Goal: Task Accomplishment & Management: Complete application form

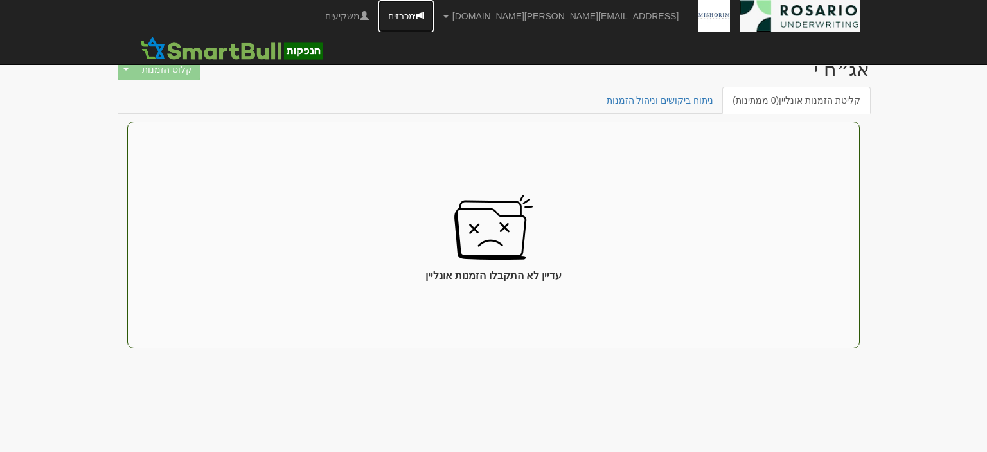
click at [434, 18] on link "מכרזים" at bounding box center [405, 16] width 55 height 32
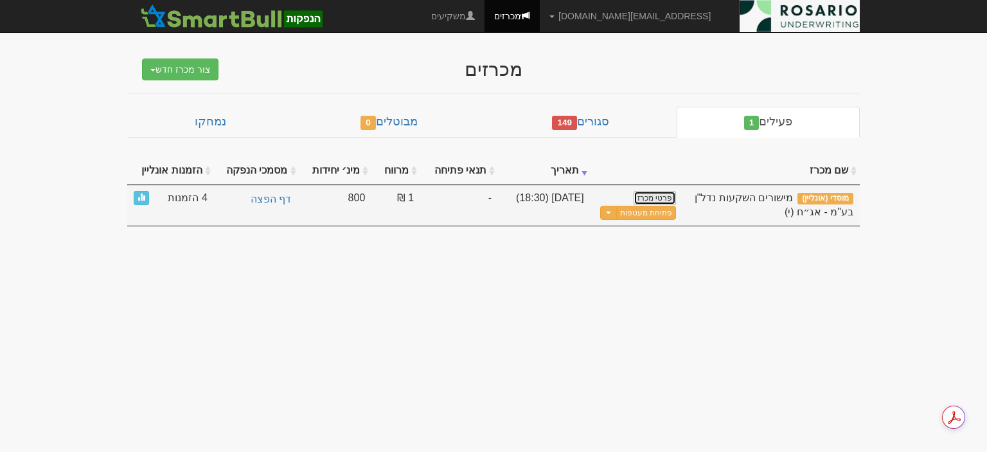
click at [664, 194] on link "פרטי מכרז" at bounding box center [655, 198] width 42 height 14
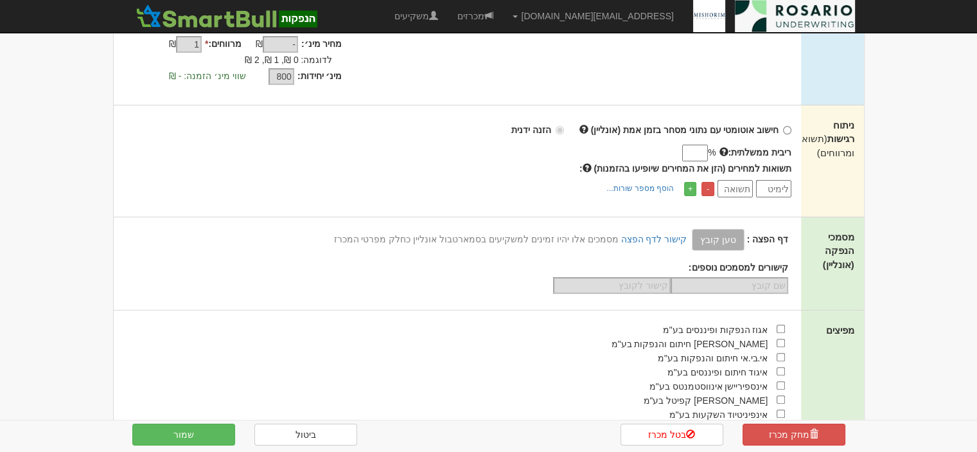
scroll to position [321, 0]
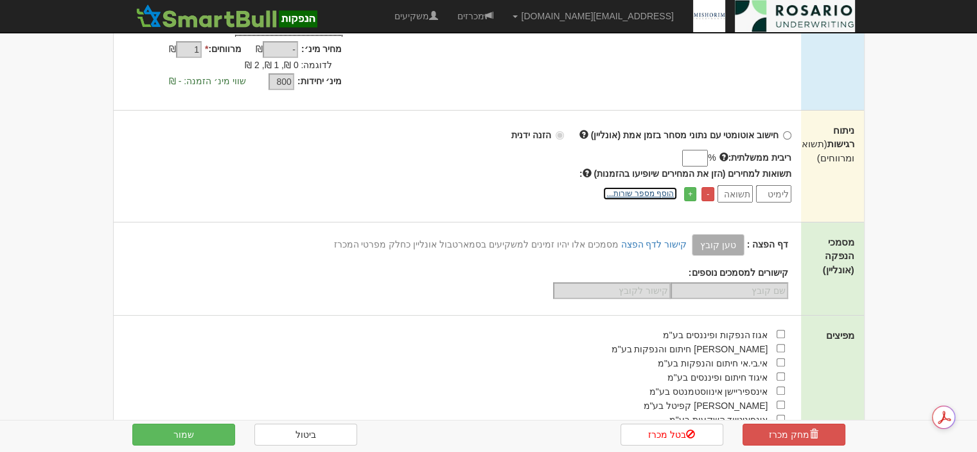
click at [639, 186] on link "הוסף מספר שורות..." at bounding box center [640, 193] width 75 height 14
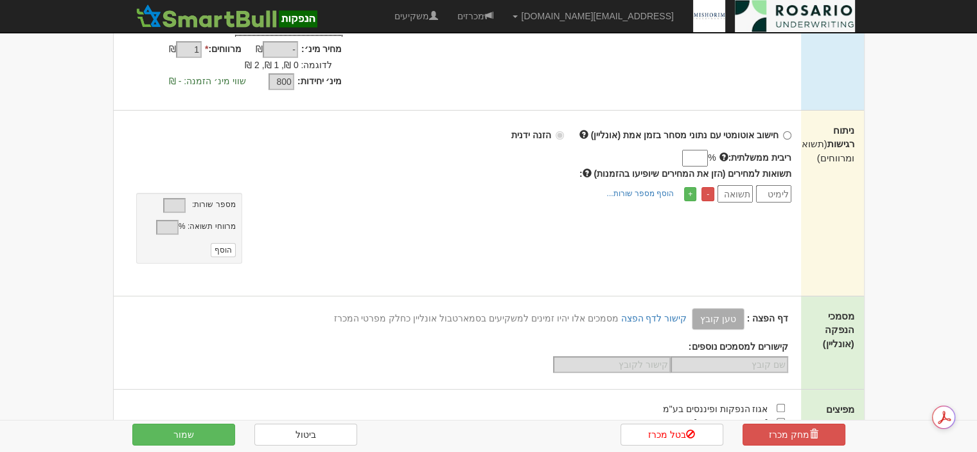
click at [762, 185] on input "number" at bounding box center [773, 193] width 35 height 17
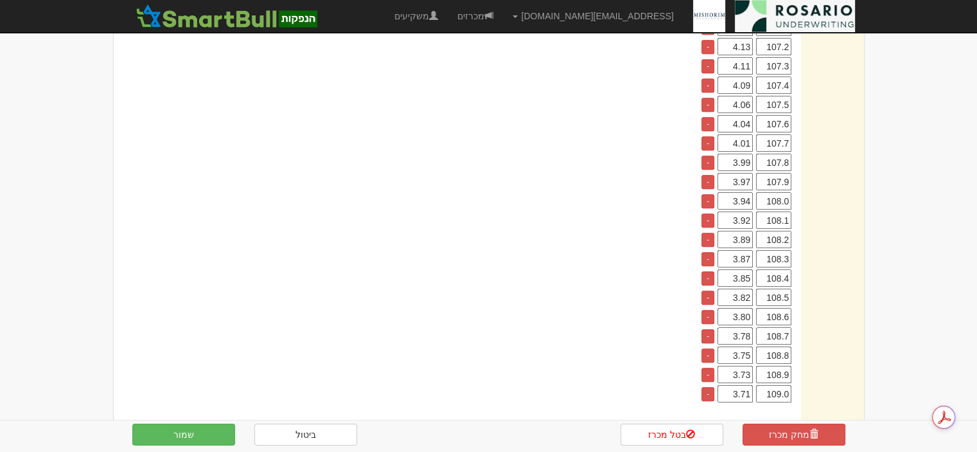
scroll to position [851, 0]
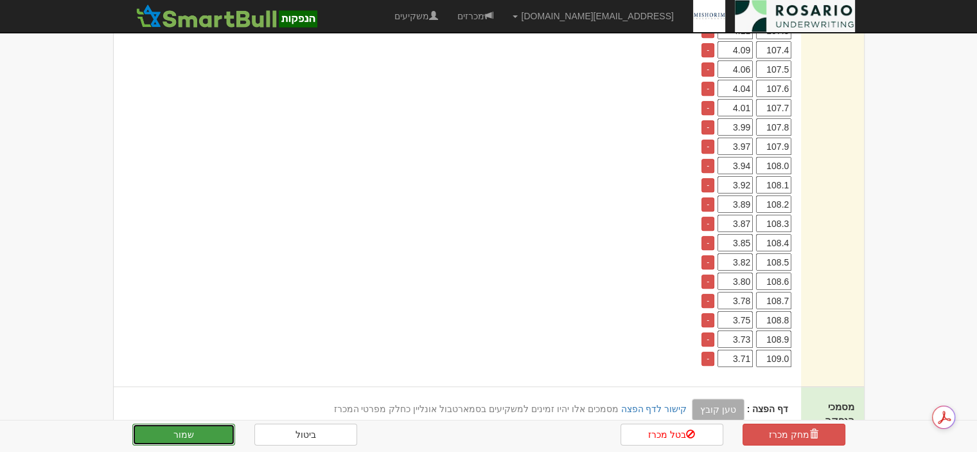
click at [213, 437] on button "שמור" at bounding box center [183, 434] width 103 height 22
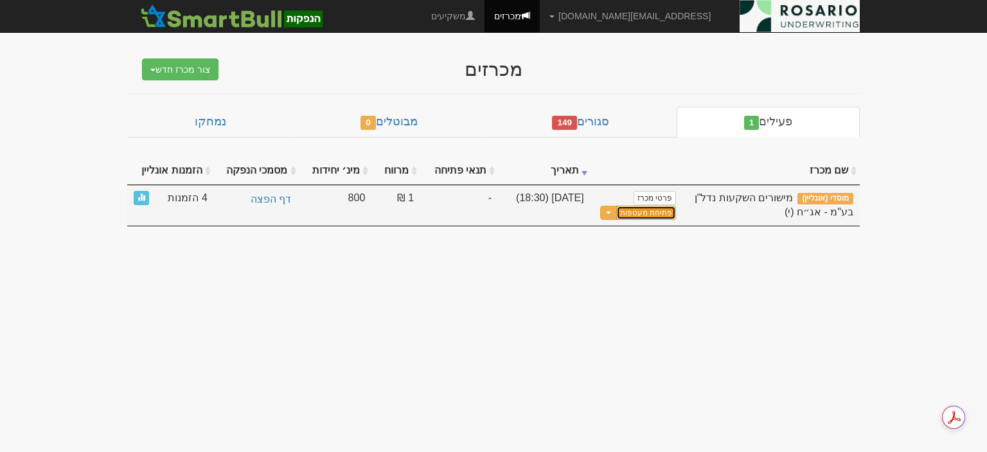
click at [661, 210] on button "פתיחת מעטפות" at bounding box center [646, 213] width 60 height 15
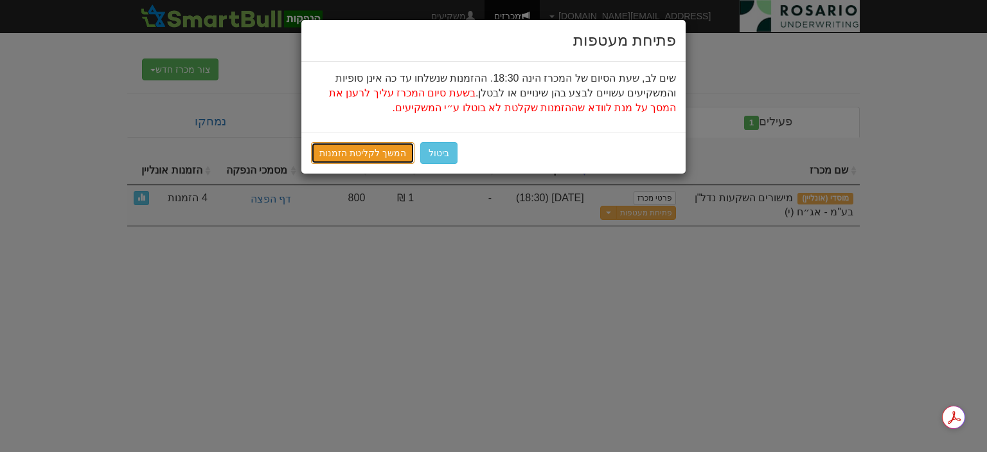
click at [367, 159] on link "המשך לקליטת הזמנות" at bounding box center [362, 153] width 103 height 22
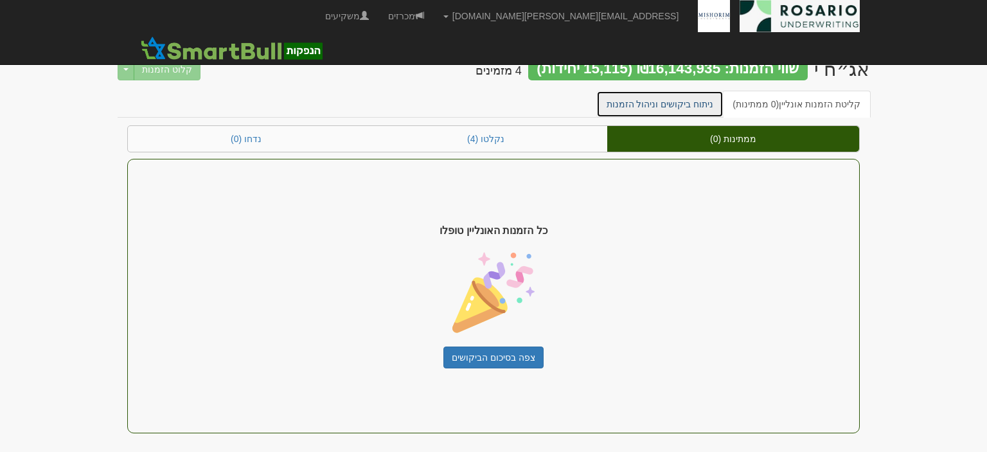
click at [705, 105] on link "ניתוח ביקושים וניהול הזמנות" at bounding box center [660, 104] width 128 height 27
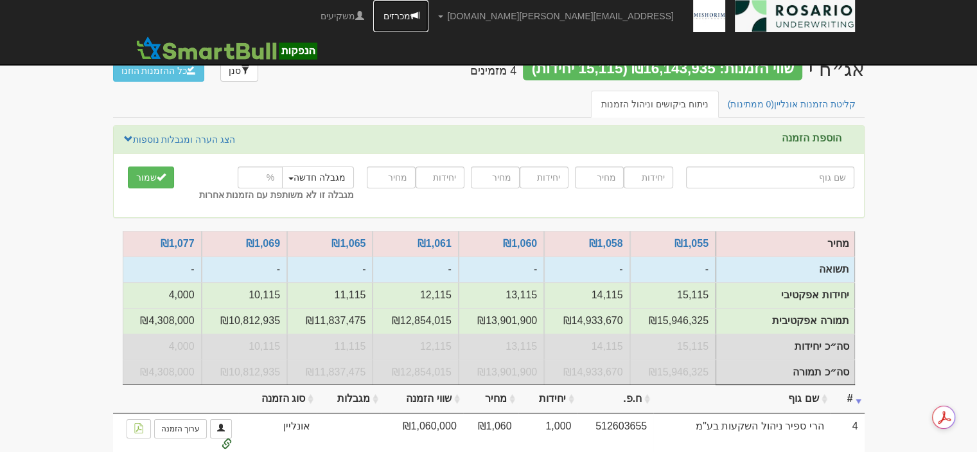
click at [429, 17] on link "מכרזים" at bounding box center [400, 16] width 55 height 32
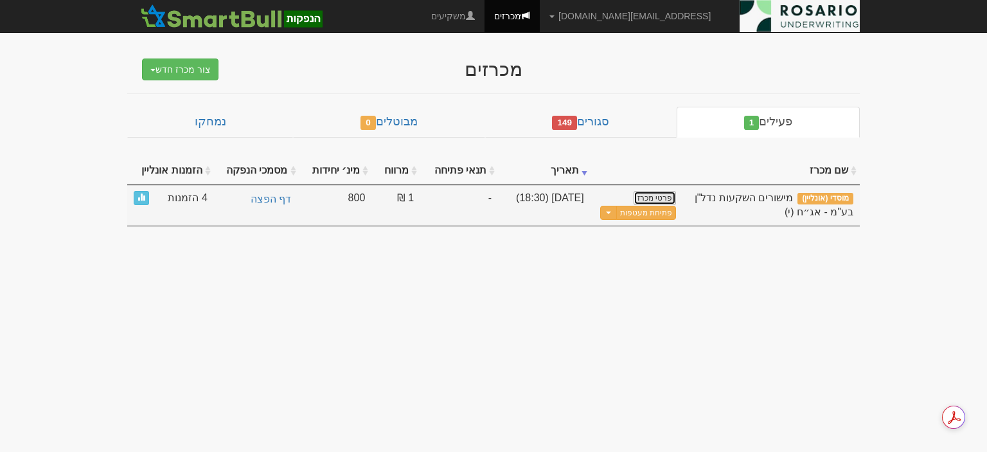
click at [660, 197] on link "פרטי מכרז" at bounding box center [655, 198] width 42 height 14
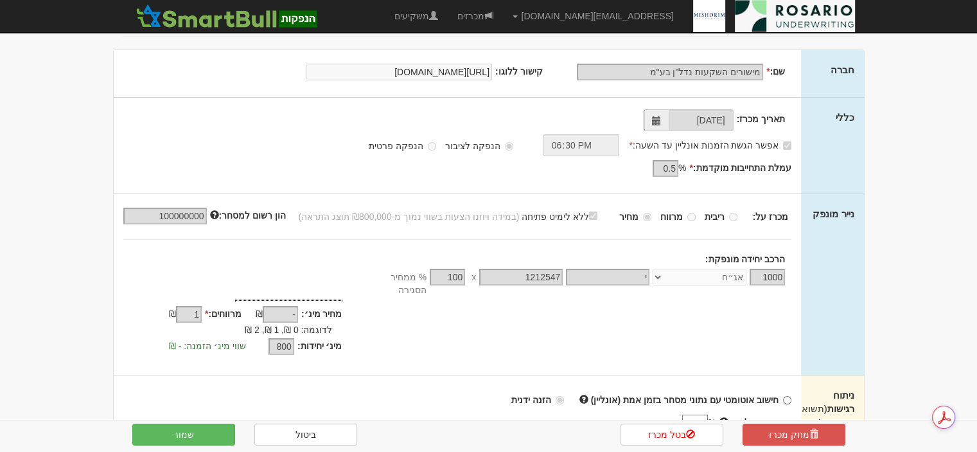
scroll to position [144, 0]
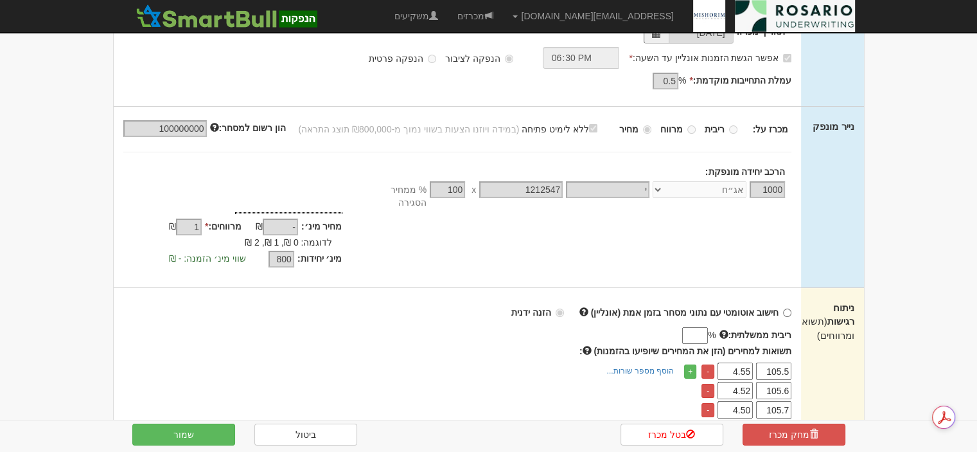
click at [698, 327] on input "ריבית ממשלתית:" at bounding box center [695, 335] width 26 height 17
type input "2.0140"
click at [216, 438] on button "שמור" at bounding box center [183, 434] width 103 height 22
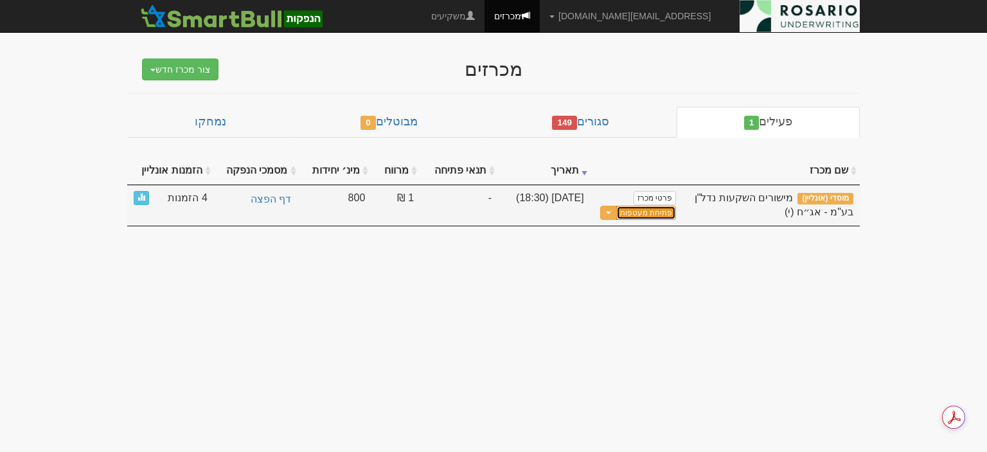
click at [658, 211] on button "פתיחת מעטפות" at bounding box center [646, 213] width 60 height 15
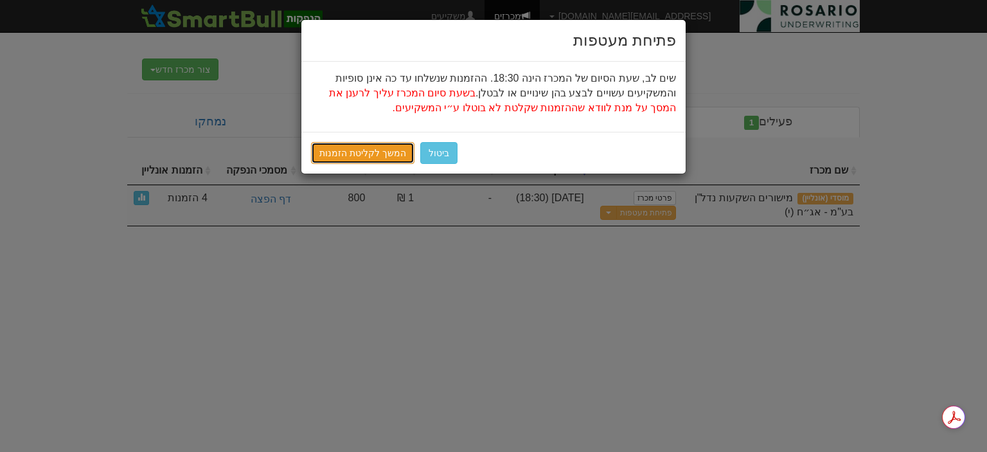
click at [366, 149] on link "המשך לקליטת הזמנות" at bounding box center [362, 153] width 103 height 22
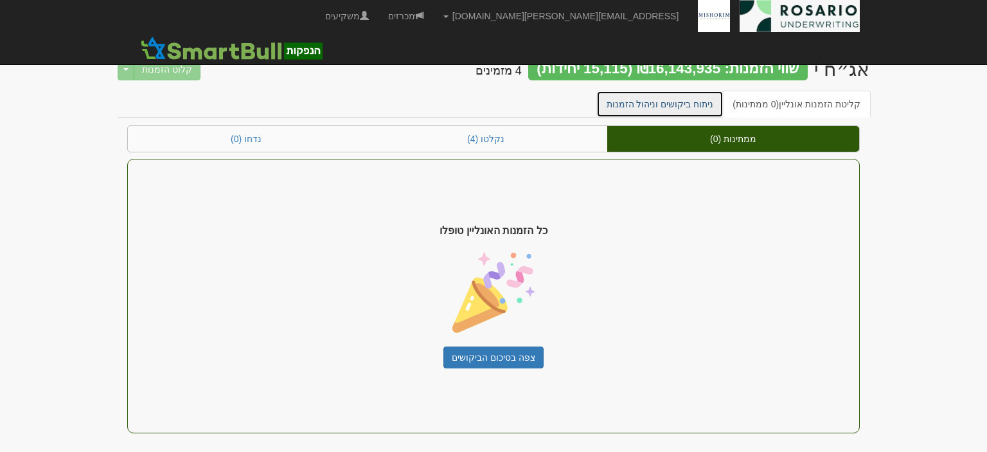
click at [685, 100] on link "ניתוח ביקושים וניהול הזמנות" at bounding box center [660, 104] width 128 height 27
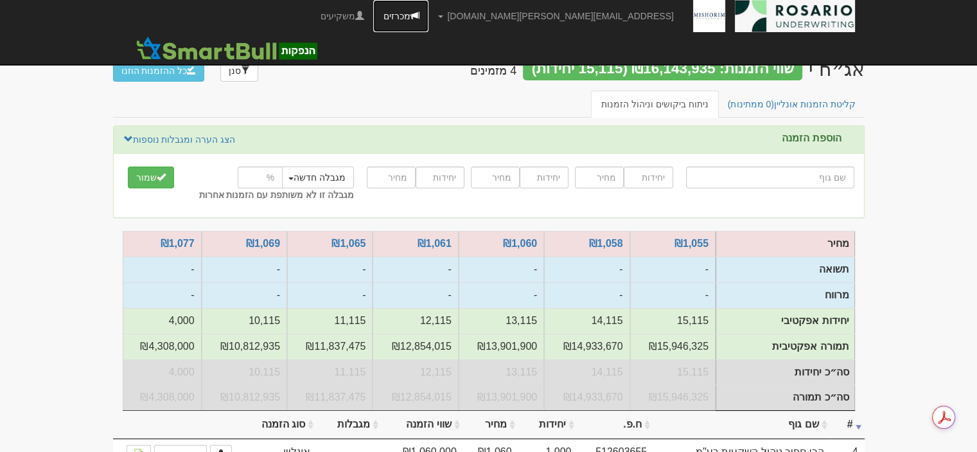
click at [429, 15] on link "מכרזים" at bounding box center [400, 16] width 55 height 32
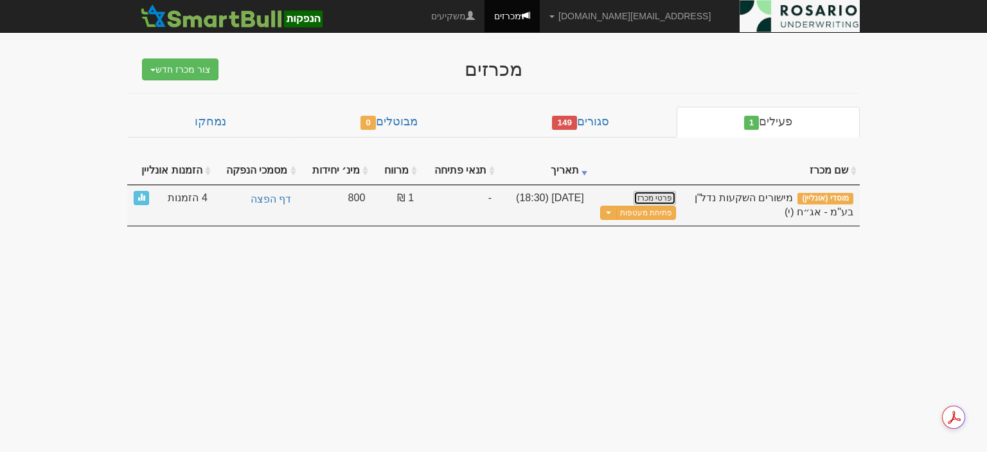
click at [654, 195] on link "פרטי מכרז" at bounding box center [655, 198] width 42 height 14
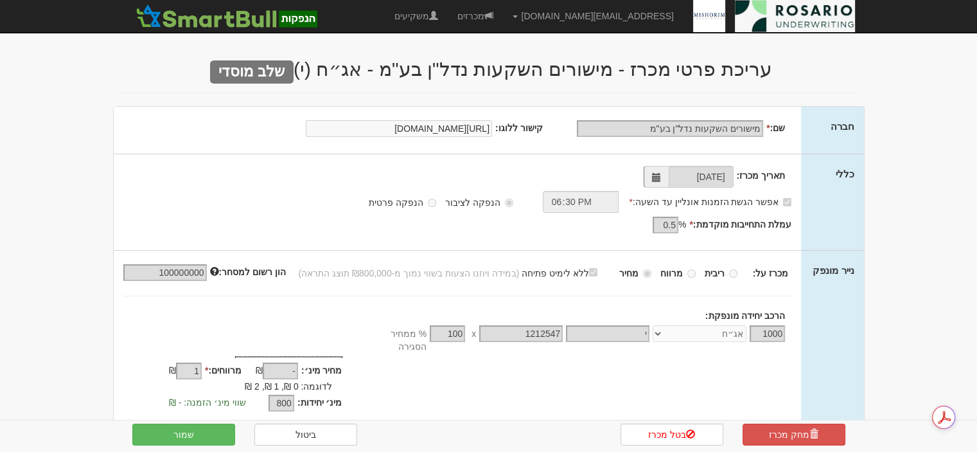
scroll to position [321, 0]
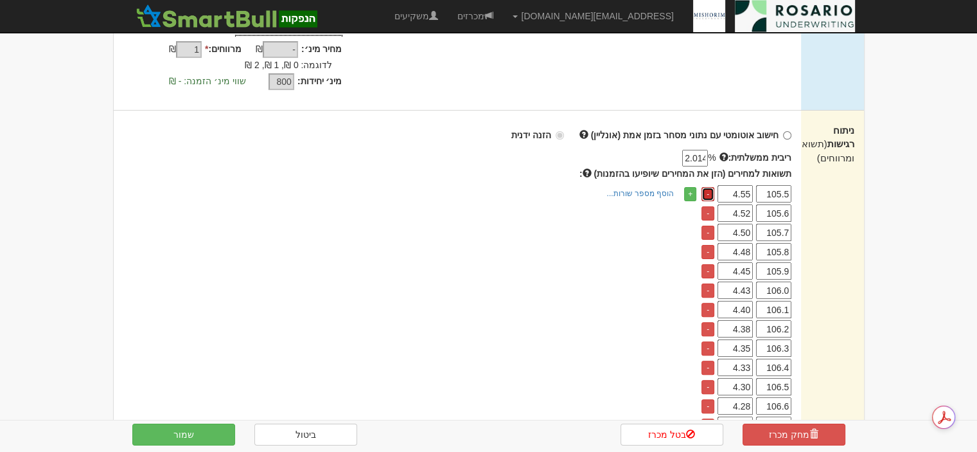
click at [708, 187] on link "-" at bounding box center [708, 194] width 13 height 14
click at [708, 206] on link "-" at bounding box center [708, 213] width 13 height 14
click at [708, 187] on link "-" at bounding box center [708, 194] width 13 height 14
click at [708, 206] on link "-" at bounding box center [708, 213] width 13 height 14
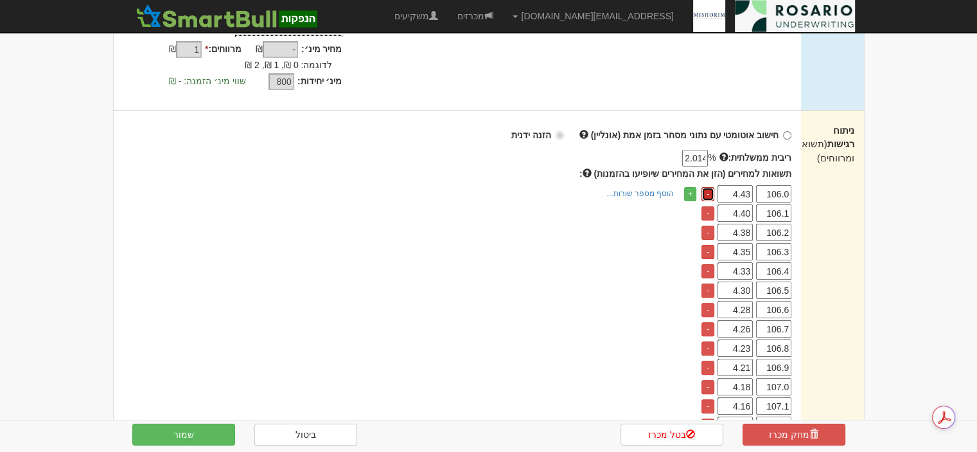
click at [708, 187] on link "-" at bounding box center [708, 194] width 13 height 14
click at [708, 206] on link "-" at bounding box center [708, 213] width 13 height 14
click at [708, 187] on link "-" at bounding box center [708, 194] width 13 height 14
click at [708, 206] on link "-" at bounding box center [708, 213] width 13 height 14
click at [708, 187] on link "-" at bounding box center [708, 194] width 13 height 14
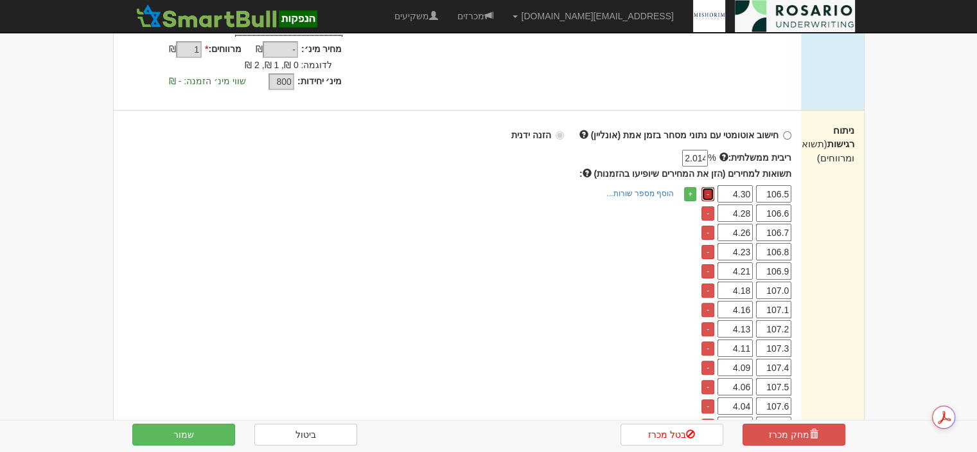
click at [708, 187] on link "-" at bounding box center [708, 194] width 13 height 14
click at [708, 206] on link "-" at bounding box center [708, 213] width 13 height 14
click at [708, 187] on link "-" at bounding box center [708, 194] width 13 height 14
click at [708, 206] on link "-" at bounding box center [708, 213] width 13 height 14
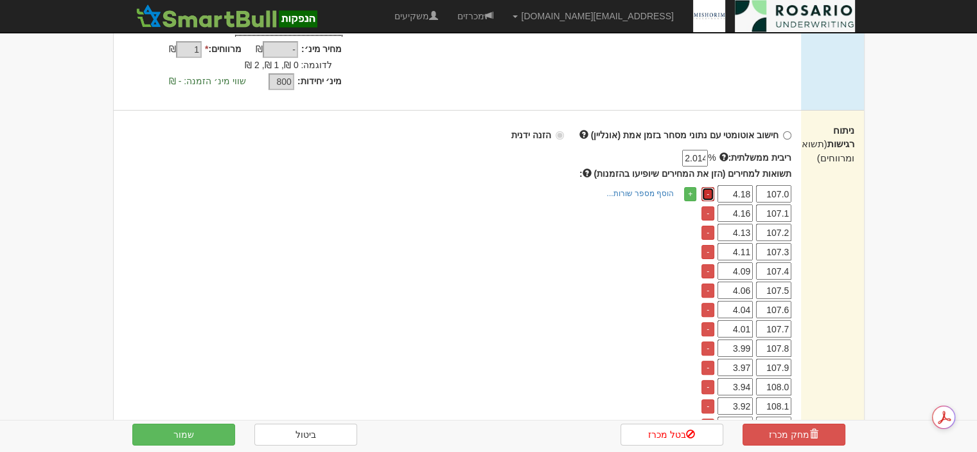
click at [708, 187] on link "-" at bounding box center [708, 194] width 13 height 14
click at [708, 206] on link "-" at bounding box center [708, 213] width 13 height 14
click at [708, 187] on link "-" at bounding box center [708, 194] width 13 height 14
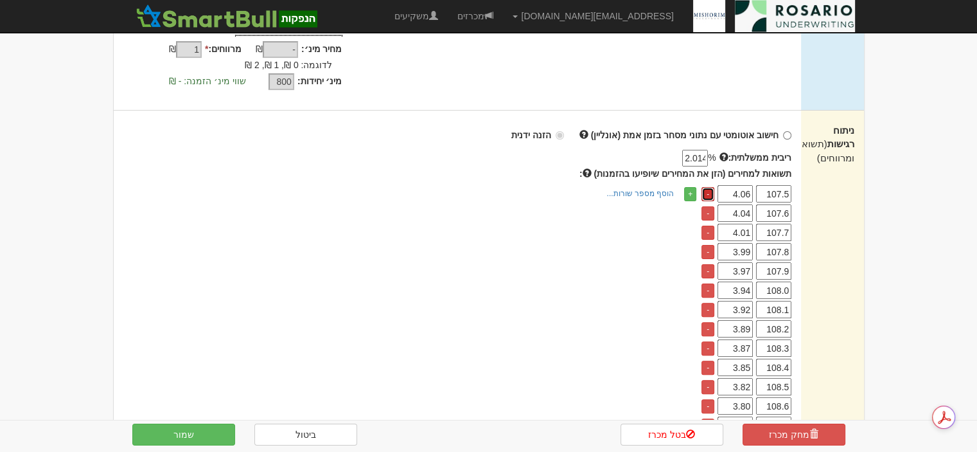
click at [708, 187] on link "-" at bounding box center [708, 194] width 13 height 14
click at [708, 206] on link "-" at bounding box center [708, 213] width 13 height 14
click at [708, 187] on link "-" at bounding box center [708, 194] width 13 height 14
click at [708, 206] on link "-" at bounding box center [708, 213] width 13 height 14
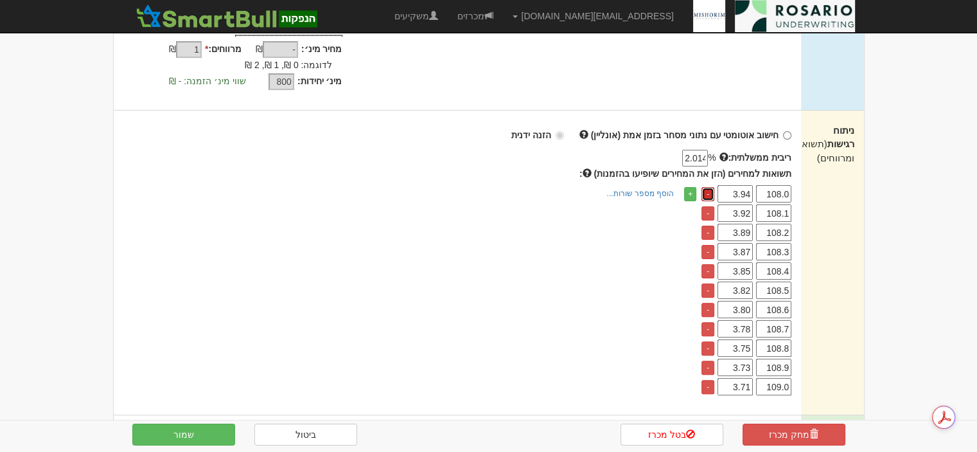
click at [708, 187] on link "-" at bounding box center [708, 194] width 13 height 14
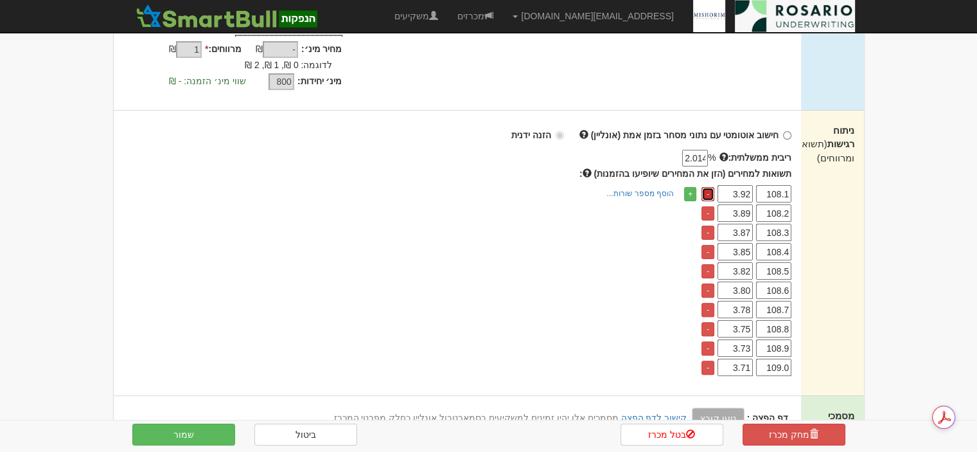
click at [708, 187] on link "-" at bounding box center [708, 194] width 13 height 14
click at [708, 206] on link "-" at bounding box center [708, 213] width 13 height 14
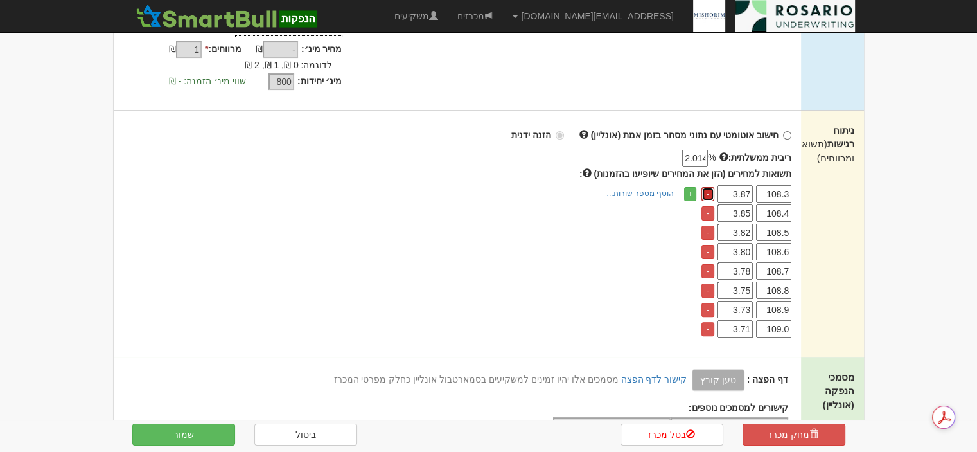
click at [708, 187] on link "-" at bounding box center [708, 194] width 13 height 14
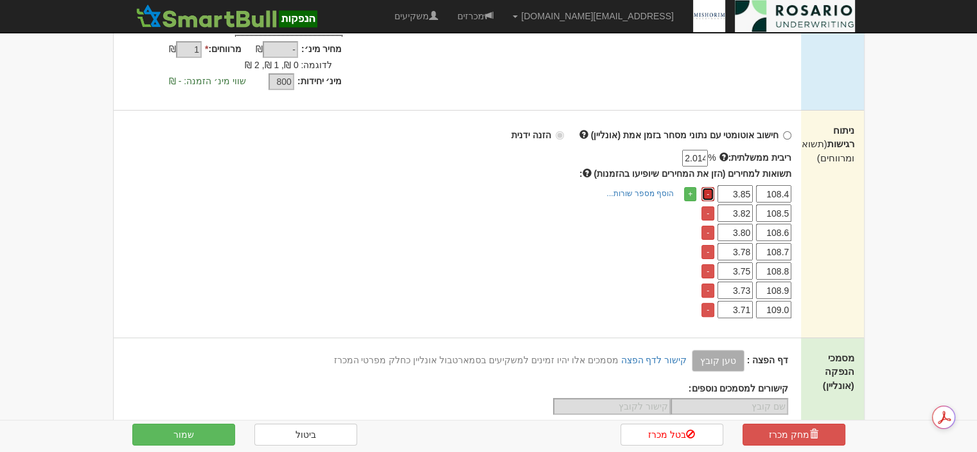
click at [708, 187] on link "-" at bounding box center [708, 194] width 13 height 14
click at [708, 206] on link "-" at bounding box center [708, 213] width 13 height 14
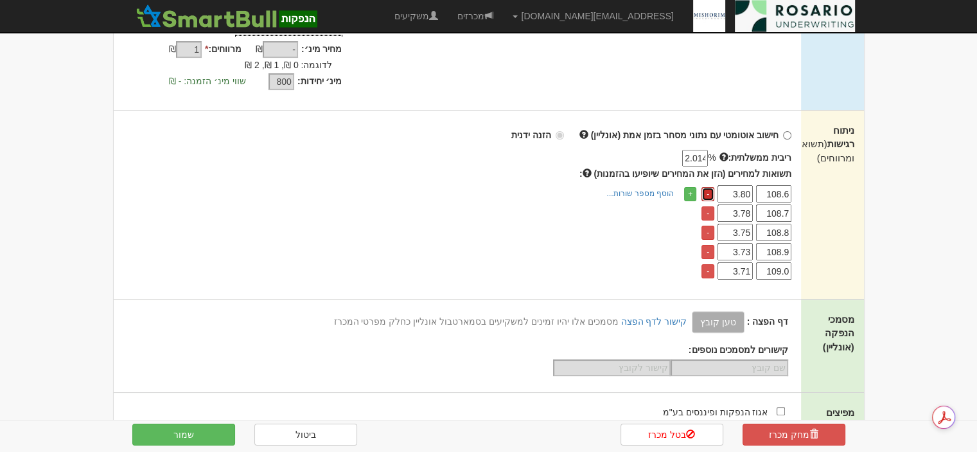
click at [708, 187] on link "-" at bounding box center [708, 194] width 13 height 14
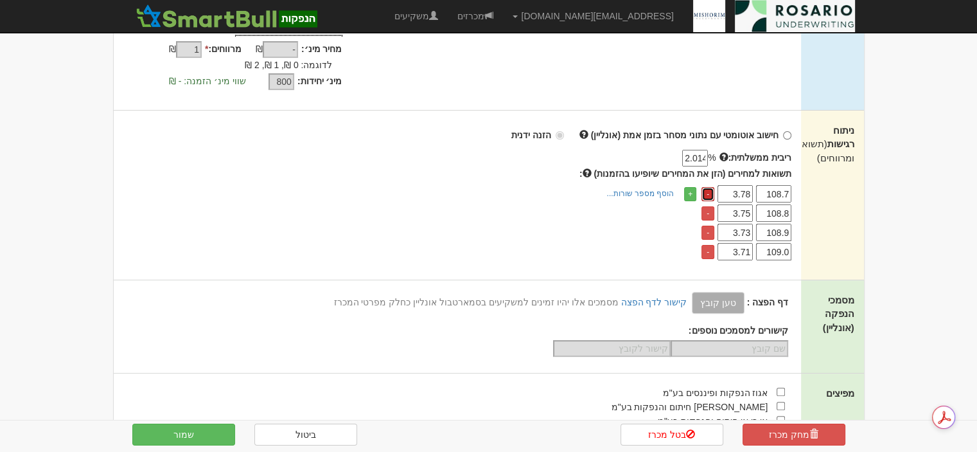
click at [708, 187] on link "-" at bounding box center [708, 194] width 13 height 14
click at [708, 206] on link "-" at bounding box center [708, 213] width 13 height 14
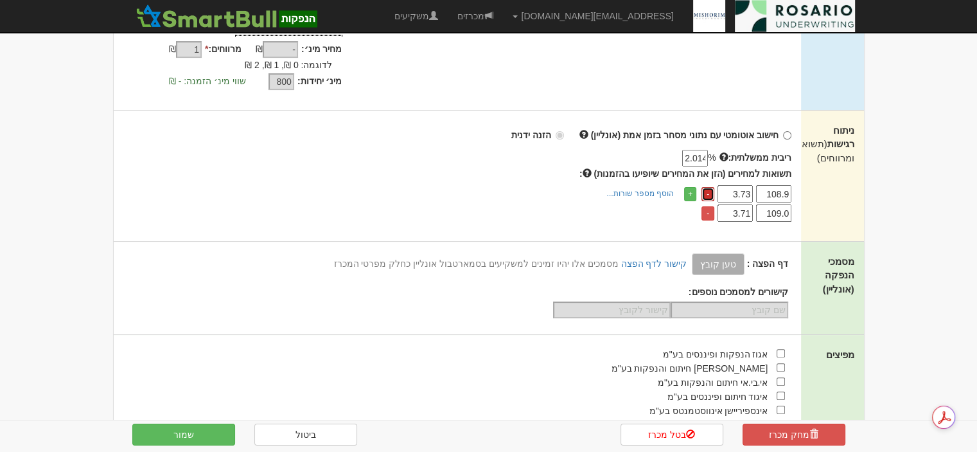
click at [708, 187] on link "-" at bounding box center [708, 194] width 13 height 14
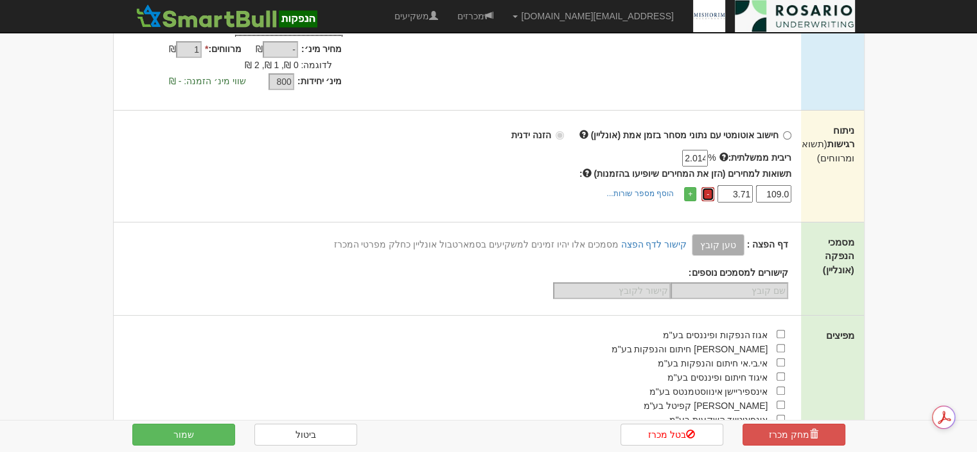
click at [708, 187] on link "-" at bounding box center [708, 194] width 13 height 14
drag, startPoint x: 765, startPoint y: 182, endPoint x: 747, endPoint y: 184, distance: 18.2
click at [747, 185] on tr "109.0 3.71 -" at bounding box center [744, 193] width 93 height 17
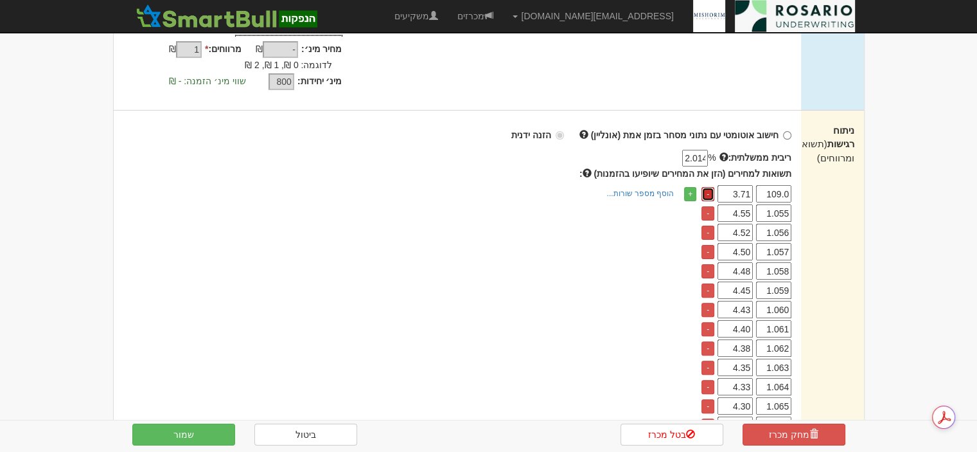
click at [711, 187] on link "-" at bounding box center [708, 194] width 13 height 14
click at [709, 187] on link "-" at bounding box center [708, 194] width 13 height 14
click at [725, 185] on input "3.71" at bounding box center [735, 193] width 35 height 17
click at [707, 187] on link "-" at bounding box center [708, 194] width 13 height 14
drag, startPoint x: 725, startPoint y: 179, endPoint x: 762, endPoint y: 179, distance: 36.6
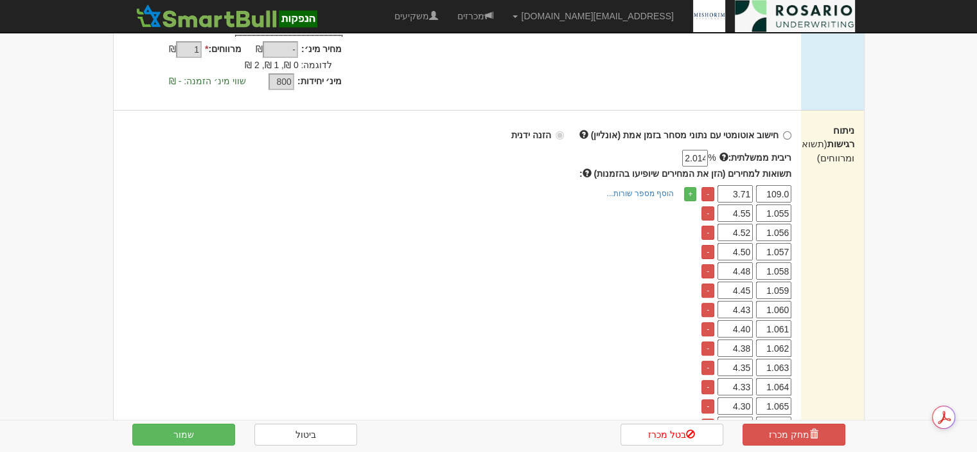
click at [762, 185] on tr "109.0 3.71 -" at bounding box center [744, 193] width 93 height 17
drag, startPoint x: 761, startPoint y: 180, endPoint x: 828, endPoint y: 182, distance: 67.5
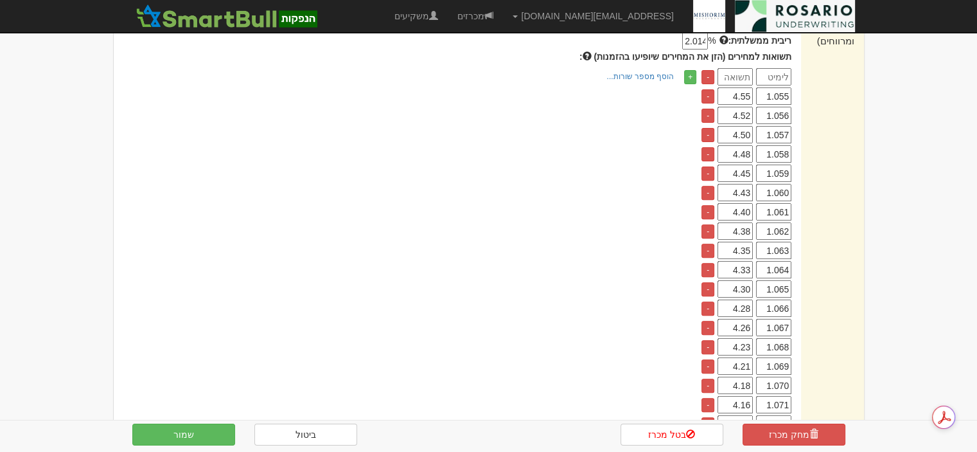
scroll to position [272, 0]
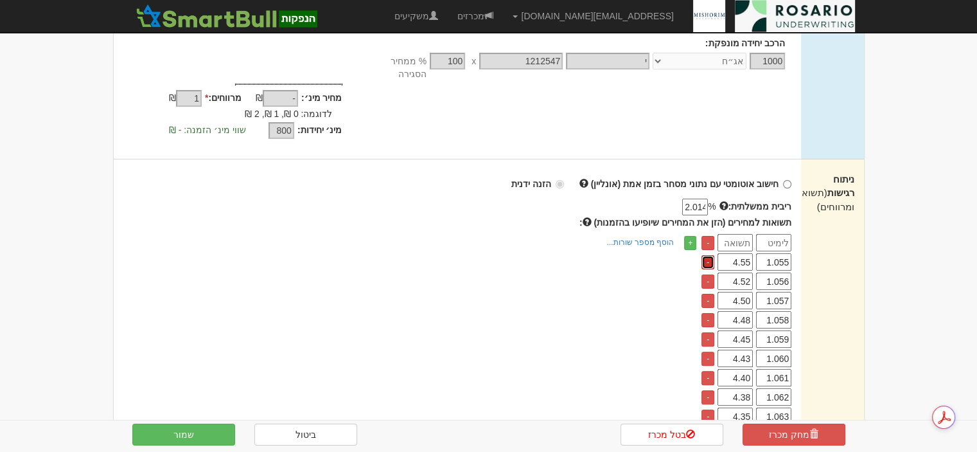
click at [707, 255] on link "-" at bounding box center [708, 262] width 13 height 14
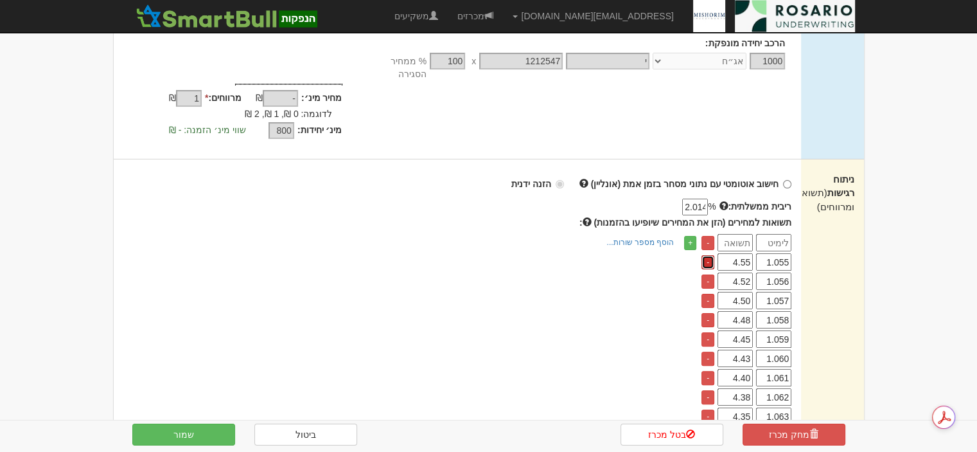
click at [707, 255] on link "-" at bounding box center [708, 262] width 13 height 14
click at [708, 255] on link "-" at bounding box center [708, 262] width 13 height 14
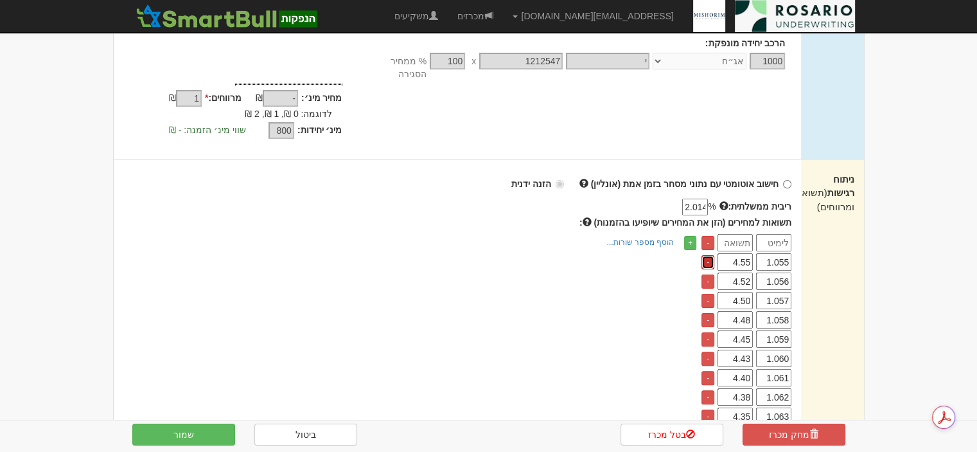
click at [708, 255] on link "-" at bounding box center [708, 262] width 13 height 14
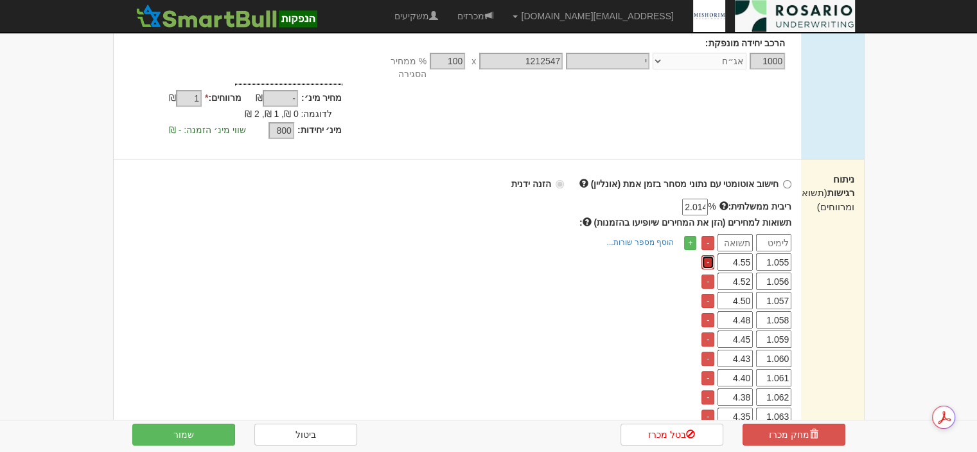
click at [708, 255] on link "-" at bounding box center [708, 262] width 13 height 14
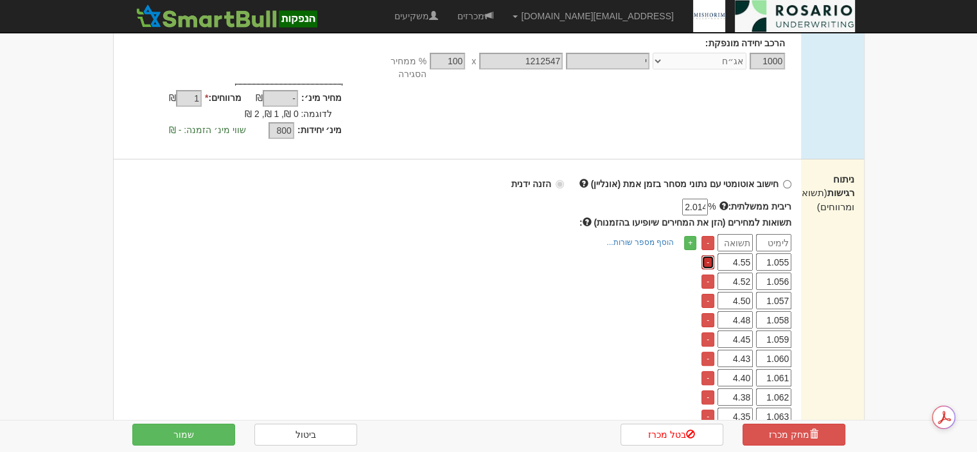
click at [708, 255] on link "-" at bounding box center [708, 262] width 13 height 14
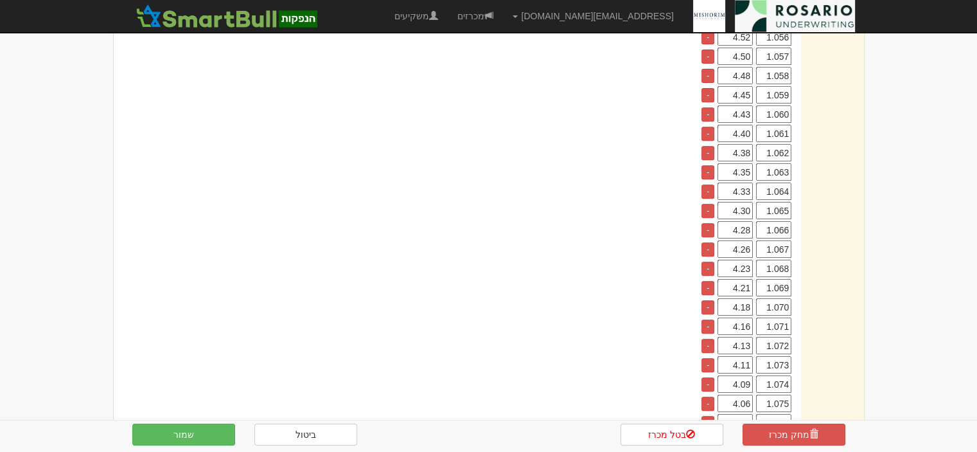
scroll to position [386, 0]
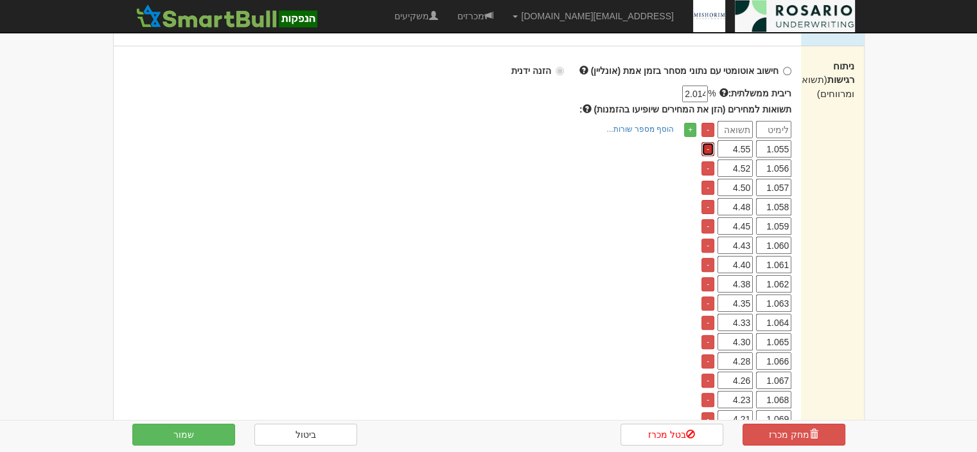
click at [709, 142] on link "-" at bounding box center [708, 149] width 13 height 14
click at [712, 142] on link "-" at bounding box center [708, 149] width 13 height 14
click at [707, 142] on link "-" at bounding box center [708, 149] width 13 height 14
click at [709, 123] on link "-" at bounding box center [708, 130] width 13 height 14
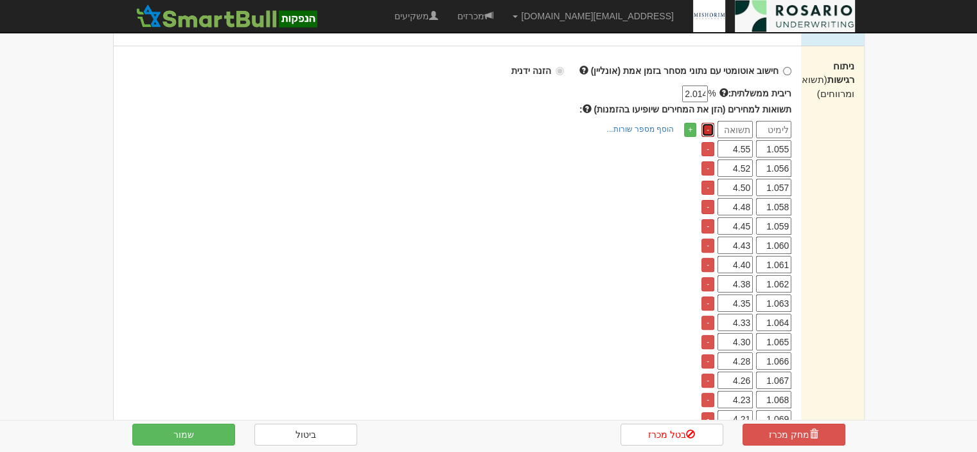
click at [709, 123] on link "-" at bounding box center [708, 130] width 13 height 14
click at [704, 142] on link "-" at bounding box center [708, 149] width 13 height 14
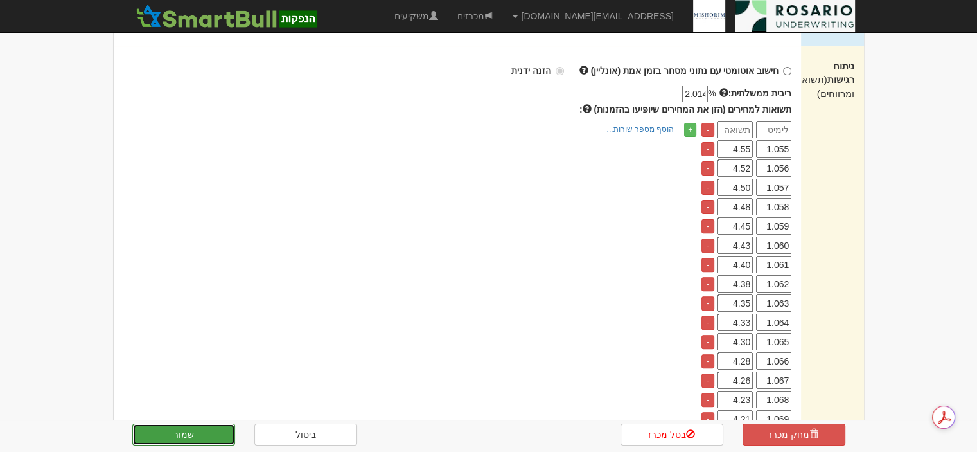
click at [210, 436] on button "שמור" at bounding box center [183, 434] width 103 height 22
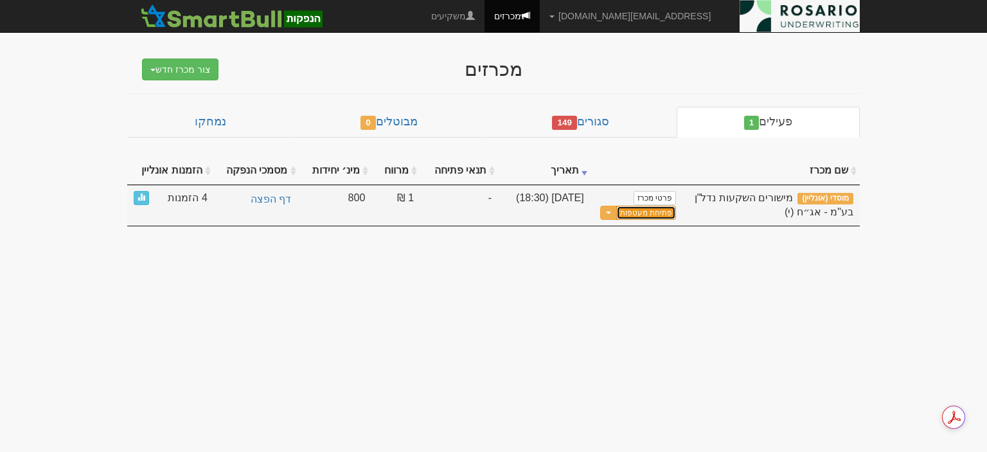
click at [643, 215] on button "פתיחת מעטפות" at bounding box center [646, 213] width 60 height 15
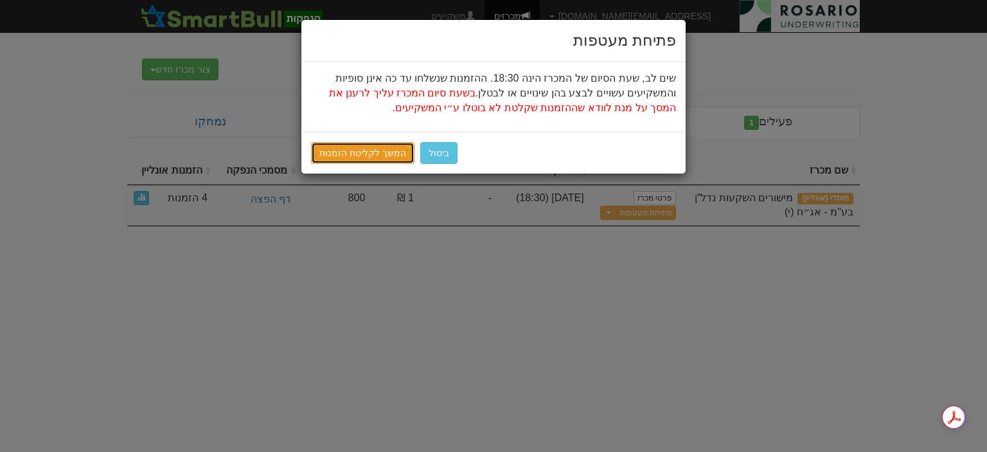
click at [385, 156] on link "המשך לקליטת הזמנות" at bounding box center [362, 153] width 103 height 22
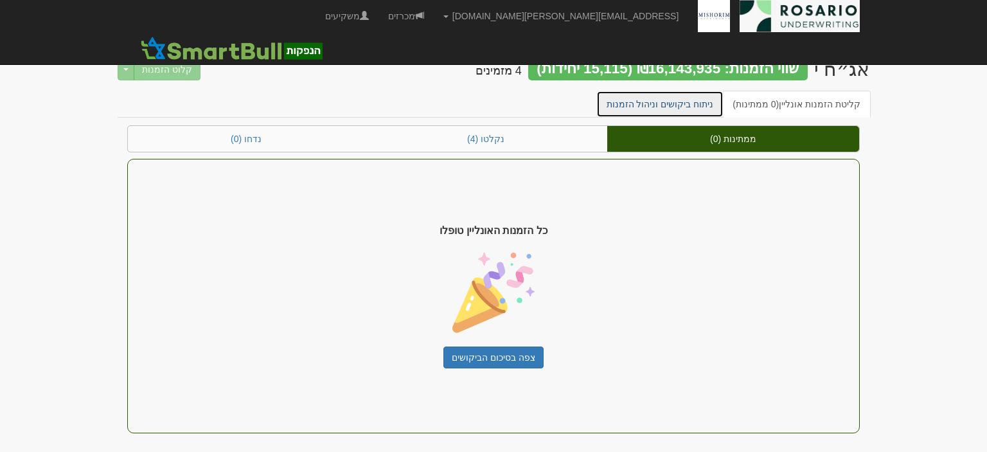
click at [702, 97] on link "ניתוח ביקושים וניהול הזמנות" at bounding box center [660, 104] width 128 height 27
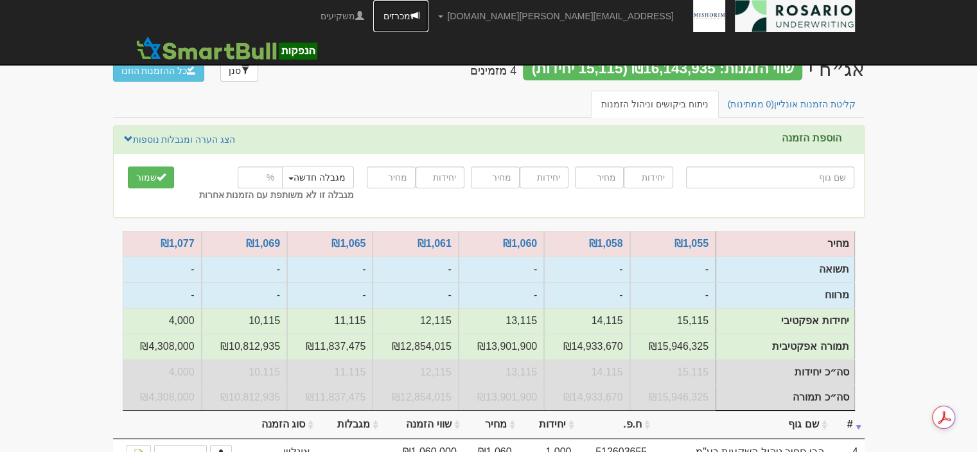
click at [429, 14] on link "מכרזים" at bounding box center [400, 16] width 55 height 32
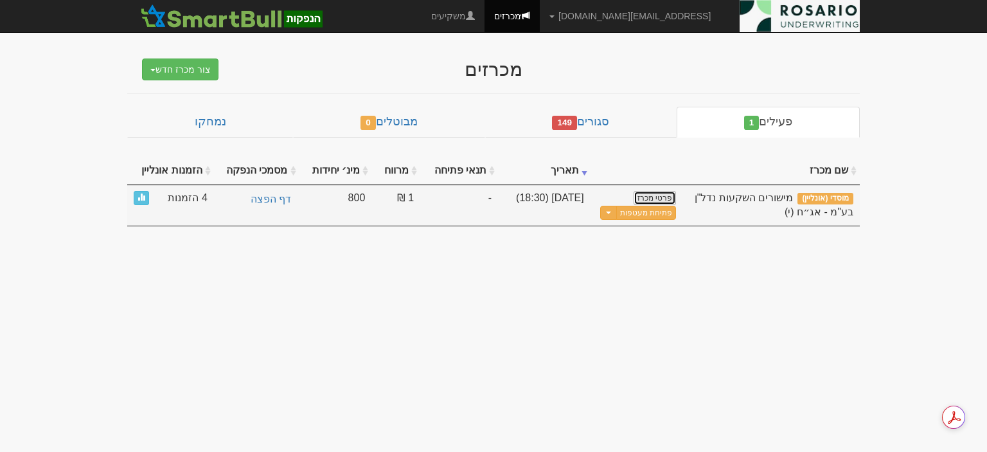
click at [648, 197] on link "פרטי מכרז" at bounding box center [655, 198] width 42 height 14
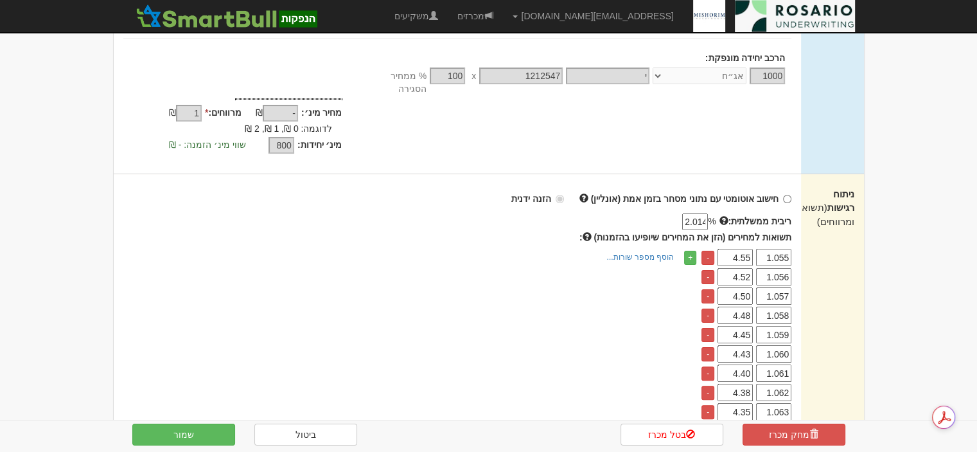
scroll to position [241, 0]
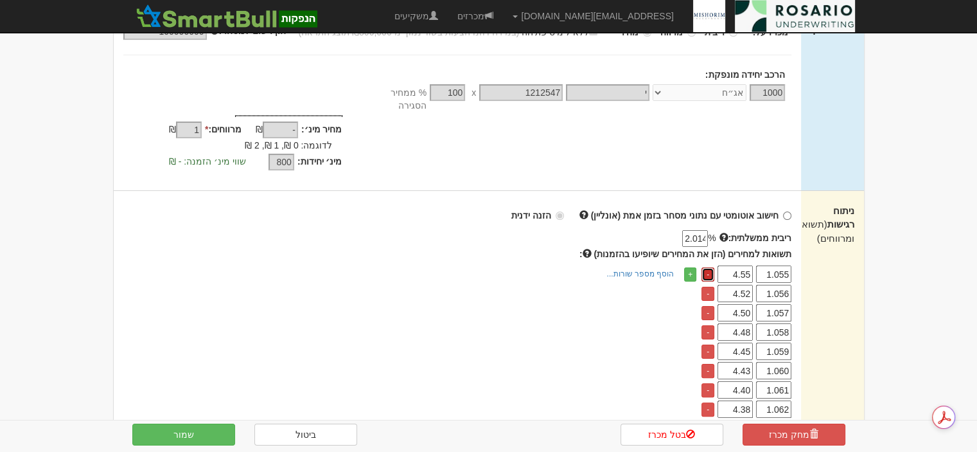
click at [708, 267] on link "-" at bounding box center [708, 274] width 13 height 14
click at [708, 287] on link "-" at bounding box center [708, 294] width 13 height 14
click at [707, 267] on link "-" at bounding box center [708, 274] width 13 height 14
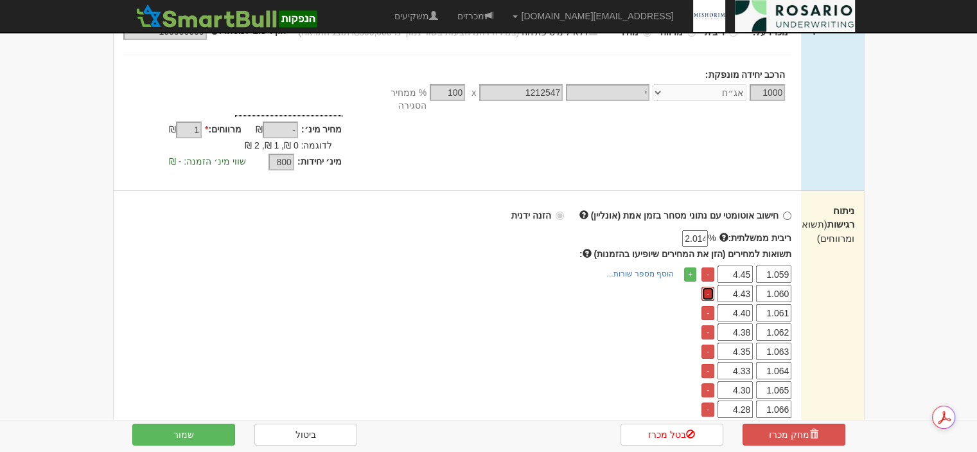
click at [707, 287] on link "-" at bounding box center [708, 294] width 13 height 14
click at [707, 267] on link "-" at bounding box center [708, 274] width 13 height 14
click at [707, 287] on link "-" at bounding box center [708, 294] width 13 height 14
click at [707, 267] on link "-" at bounding box center [708, 274] width 13 height 14
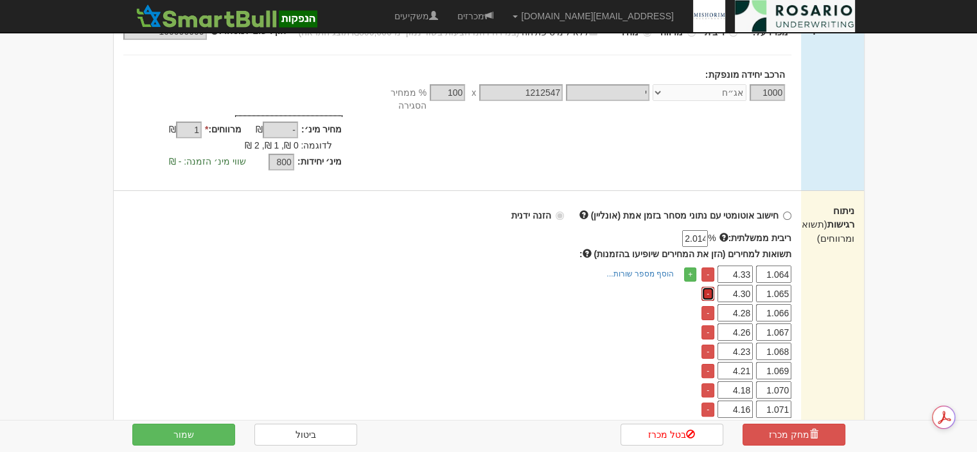
click at [707, 287] on link "-" at bounding box center [708, 294] width 13 height 14
click at [707, 267] on link "-" at bounding box center [708, 274] width 13 height 14
click at [707, 287] on link "-" at bounding box center [708, 294] width 13 height 14
click at [707, 267] on link "-" at bounding box center [708, 274] width 13 height 14
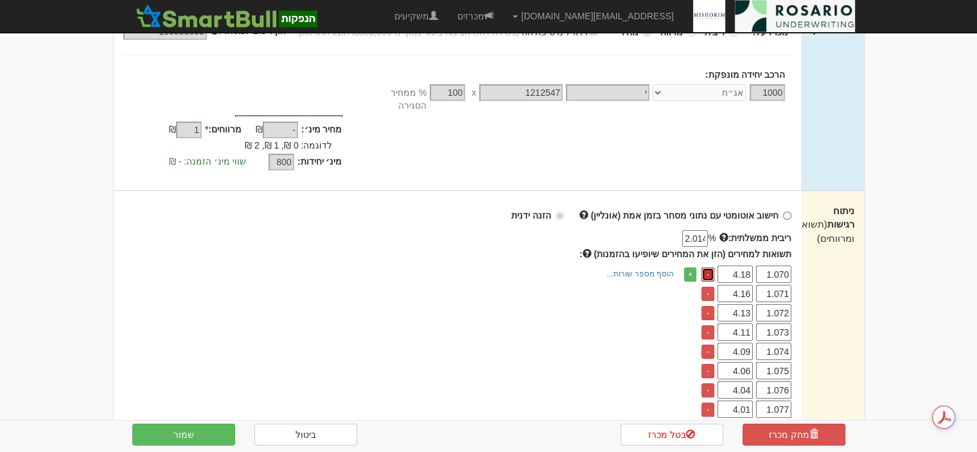
click at [707, 267] on link "-" at bounding box center [708, 274] width 13 height 14
click at [707, 287] on link "-" at bounding box center [708, 294] width 13 height 14
click at [707, 267] on link "-" at bounding box center [708, 274] width 13 height 14
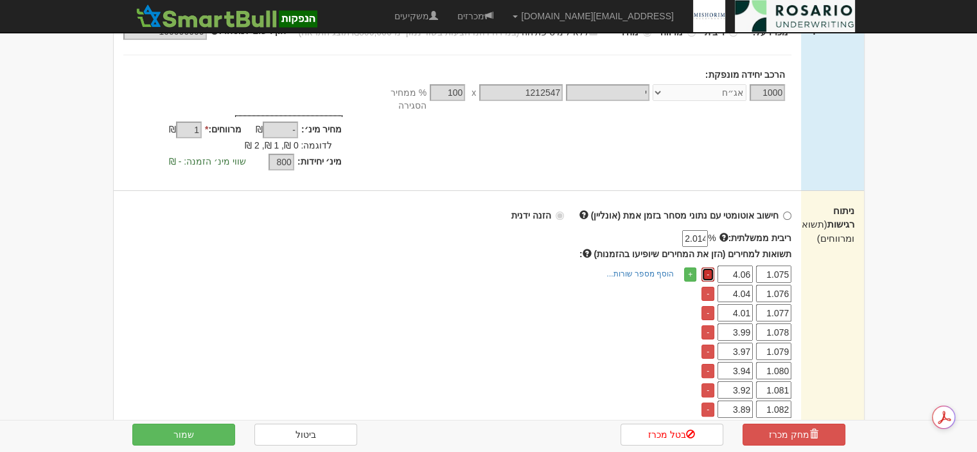
click at [707, 267] on link "-" at bounding box center [708, 274] width 13 height 14
click at [707, 287] on link "-" at bounding box center [708, 294] width 13 height 14
click at [707, 267] on link "-" at bounding box center [708, 274] width 13 height 14
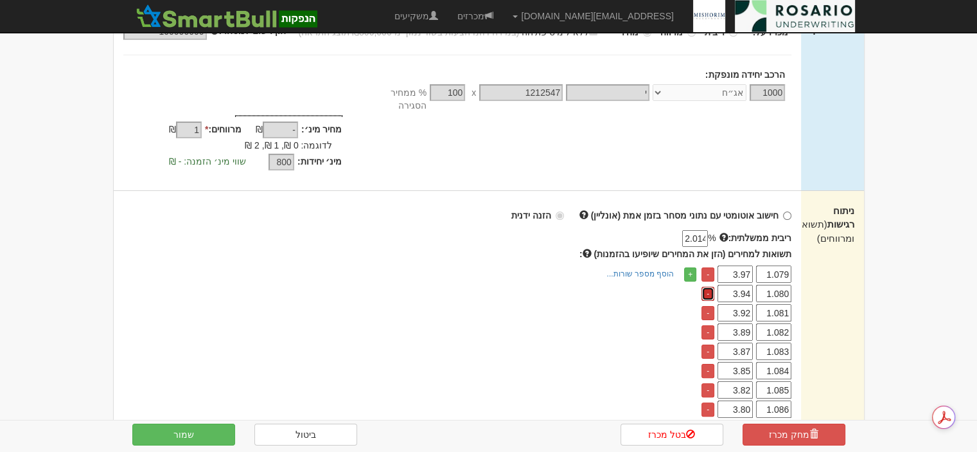
click at [707, 287] on link "-" at bounding box center [708, 294] width 13 height 14
click at [707, 267] on link "-" at bounding box center [708, 274] width 13 height 14
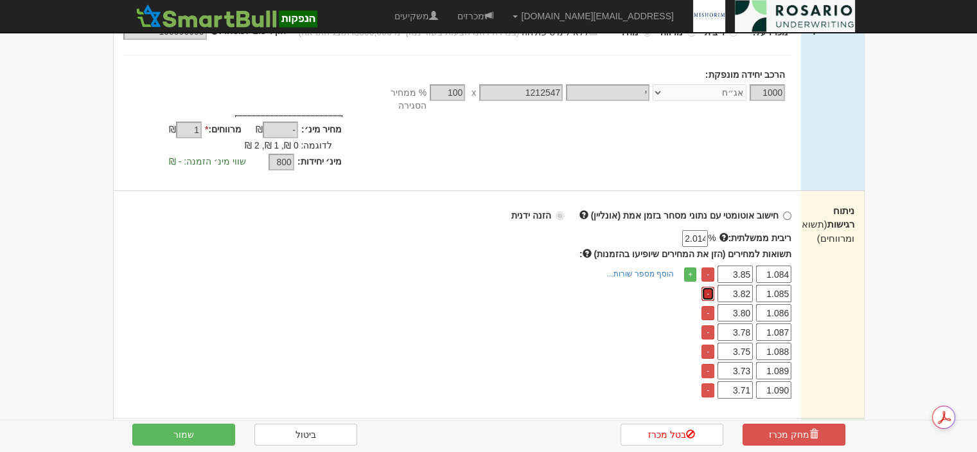
click at [707, 287] on link "-" at bounding box center [708, 294] width 13 height 14
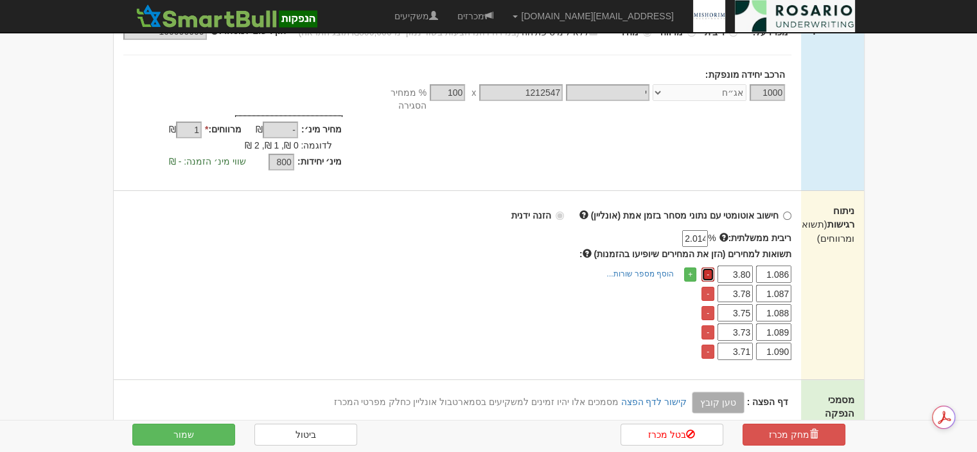
click at [707, 267] on link "-" at bounding box center [708, 274] width 13 height 14
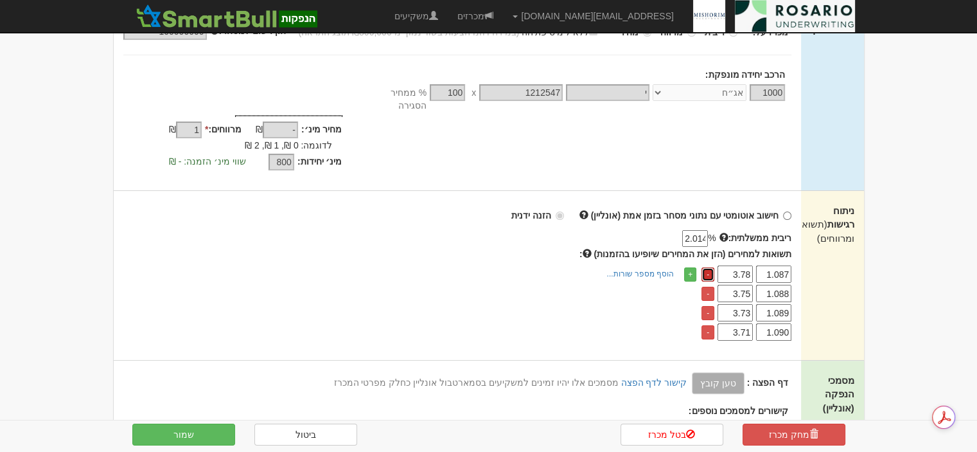
click at [707, 267] on link "-" at bounding box center [708, 274] width 13 height 14
click at [707, 287] on link "-" at bounding box center [708, 294] width 13 height 14
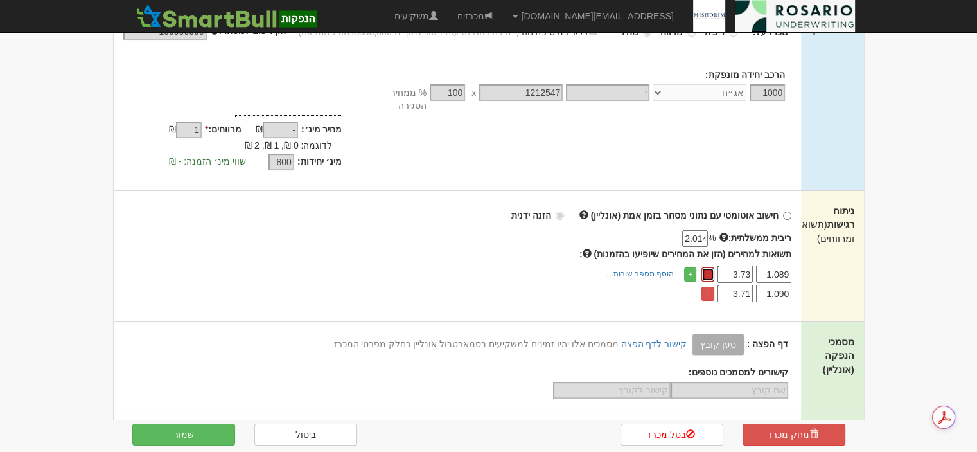
click at [707, 267] on link "-" at bounding box center [708, 274] width 13 height 14
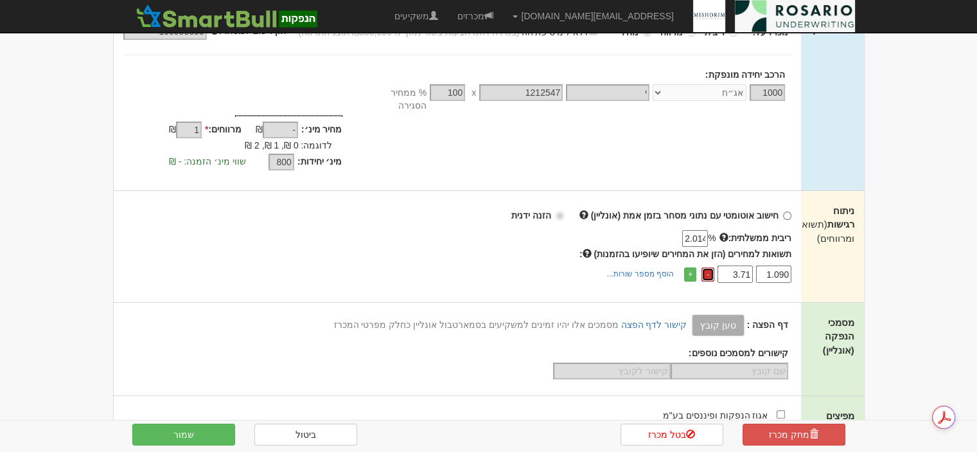
click at [707, 267] on link "-" at bounding box center [708, 274] width 13 height 14
drag, startPoint x: 723, startPoint y: 257, endPoint x: 761, endPoint y: 258, distance: 37.9
click at [761, 265] on tr "1.090 3.71 -" at bounding box center [744, 273] width 93 height 17
drag, startPoint x: 765, startPoint y: 264, endPoint x: 823, endPoint y: 264, distance: 57.8
click at [823, 264] on div "ניתוח רגישות (תשואות ומרווחים) חישוב אוטומטי עם נתוני מסחר בזמן אמת (אונליין) ה…" at bounding box center [489, 247] width 751 height 112
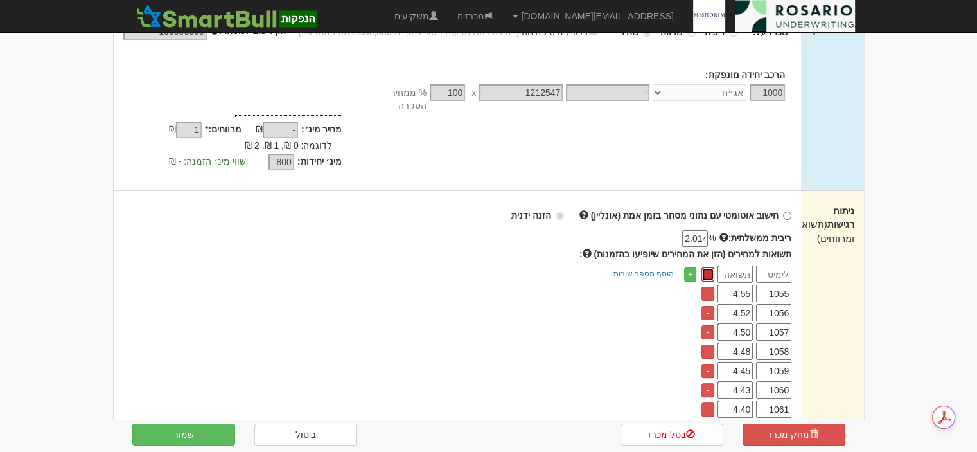
click at [708, 267] on link "-" at bounding box center [708, 274] width 13 height 14
click at [190, 436] on button "שמור" at bounding box center [183, 434] width 103 height 22
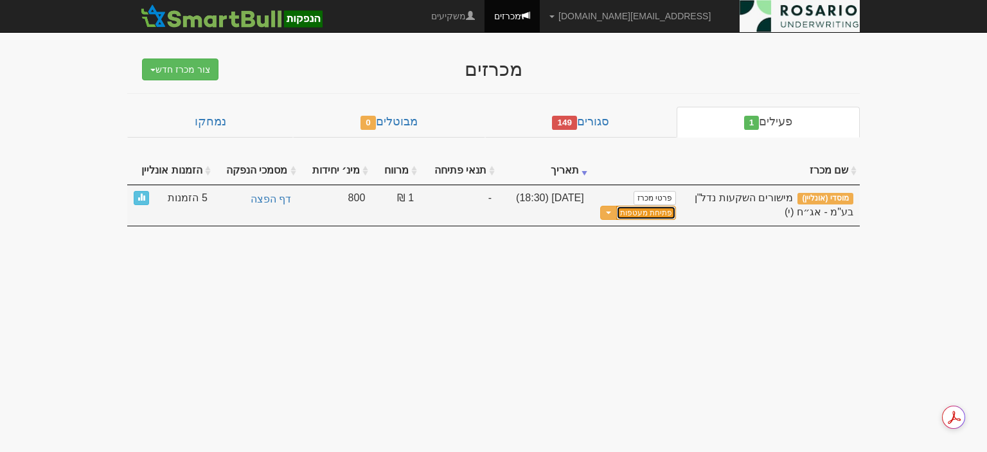
click at [655, 213] on button "פתיחת מעטפות" at bounding box center [646, 213] width 60 height 15
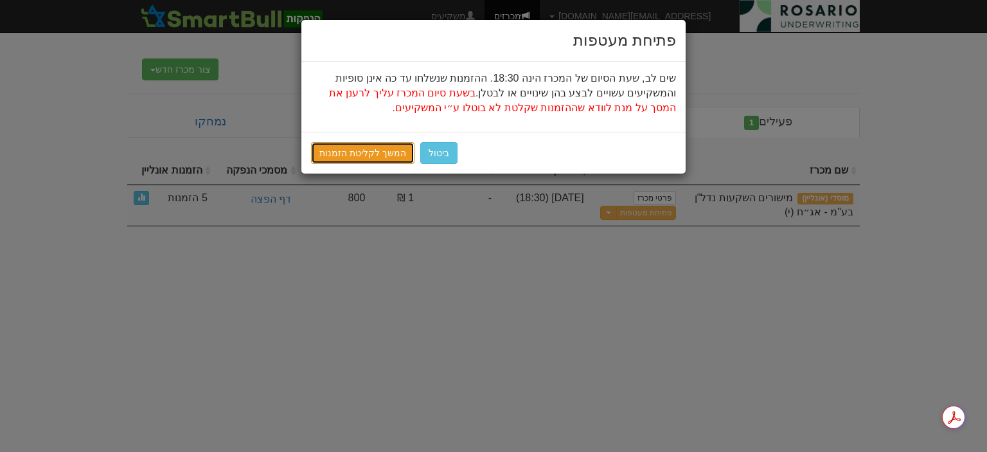
click at [367, 151] on link "המשך לקליטת הזמנות" at bounding box center [362, 153] width 103 height 22
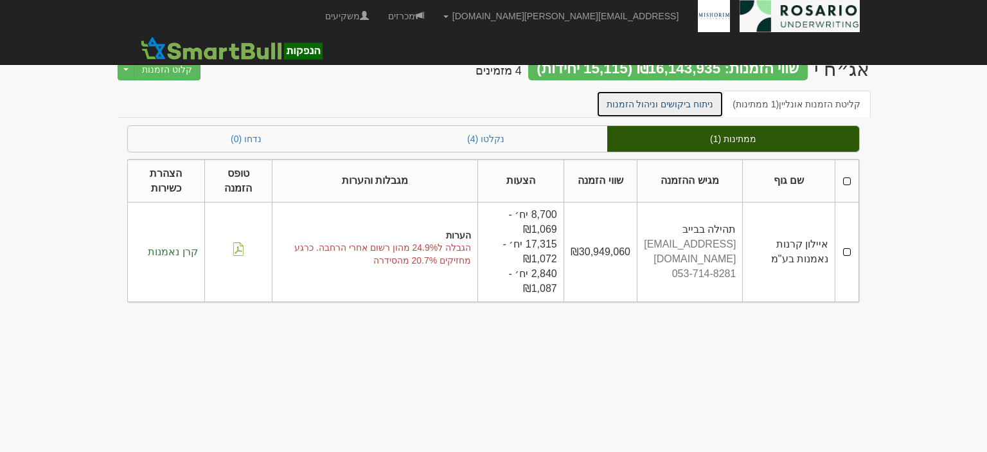
click at [697, 108] on link "ניתוח ביקושים וניהול הזמנות" at bounding box center [660, 104] width 128 height 27
